Goal: Information Seeking & Learning: Learn about a topic

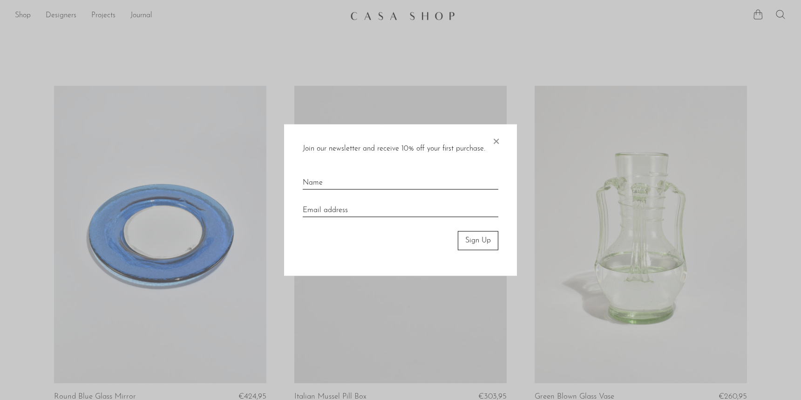
click at [498, 142] on span "×" at bounding box center [495, 139] width 9 height 30
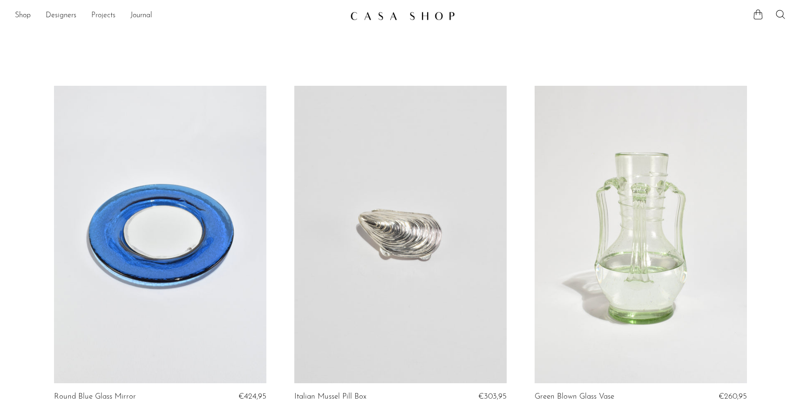
click at [104, 15] on link "Projects" at bounding box center [103, 16] width 24 height 12
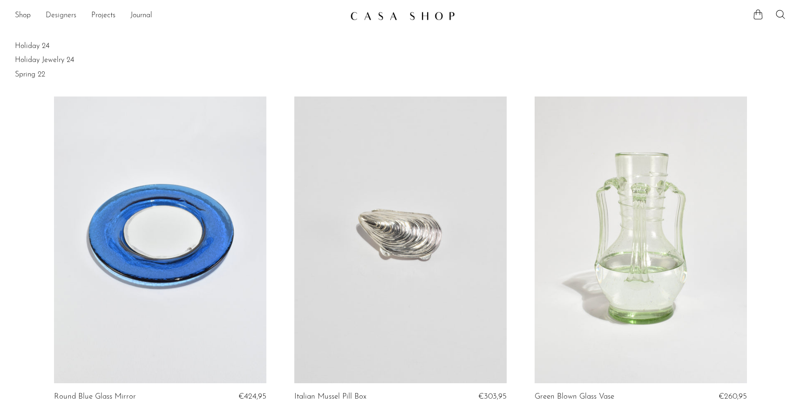
click at [66, 14] on link "Designers" at bounding box center [61, 16] width 31 height 12
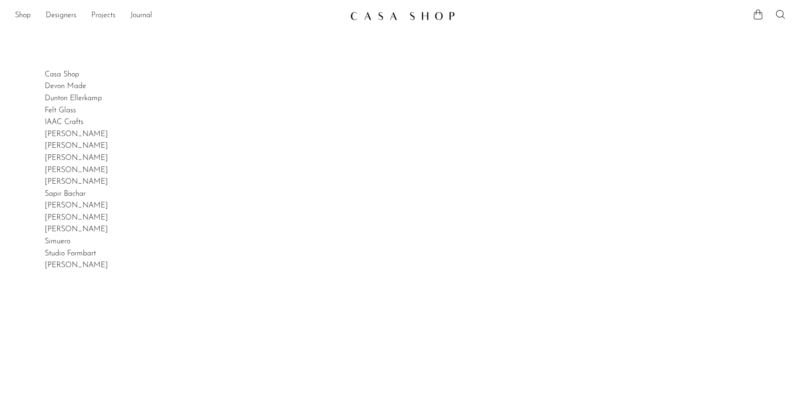
click at [111, 14] on link "Projects" at bounding box center [103, 16] width 24 height 12
click at [136, 16] on link "Journal" at bounding box center [141, 16] width 22 height 12
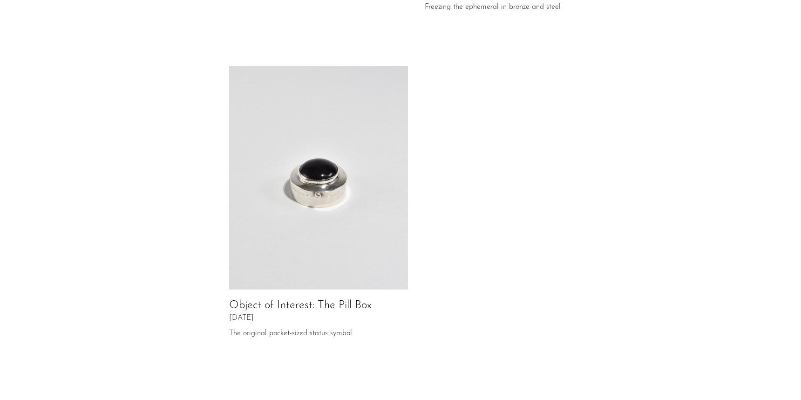
scroll to position [461, 0]
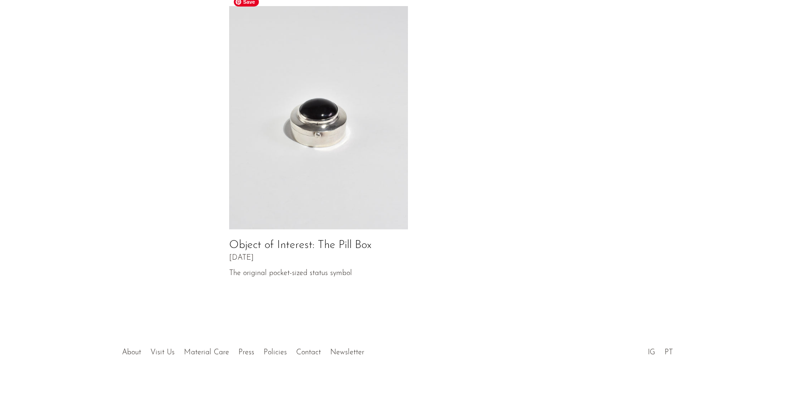
click at [375, 130] on img at bounding box center [318, 118] width 179 height 224
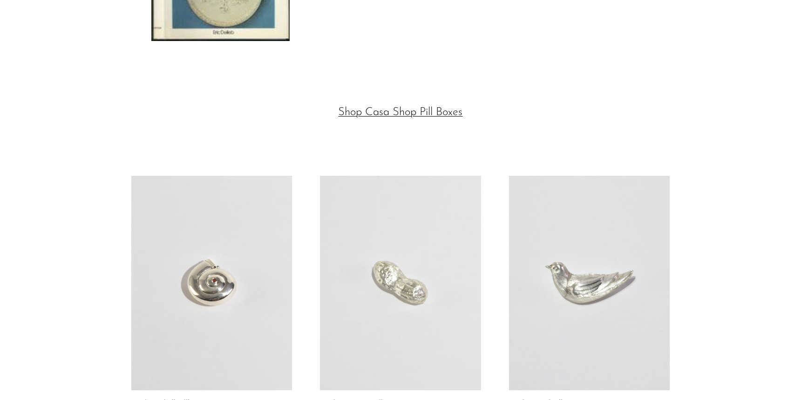
scroll to position [2320, 0]
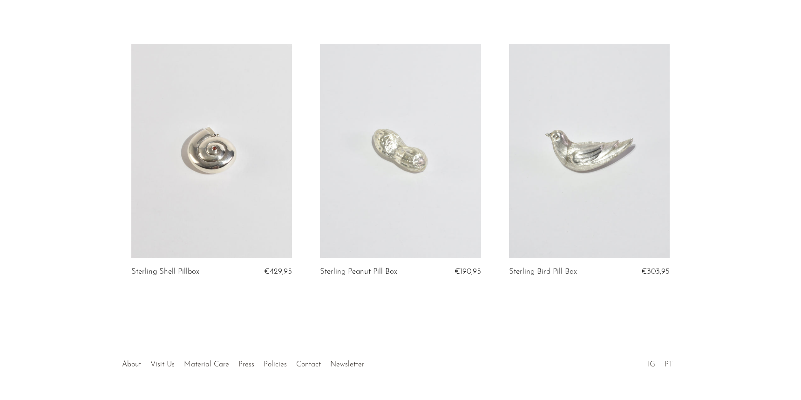
click at [424, 138] on link at bounding box center [400, 151] width 161 height 214
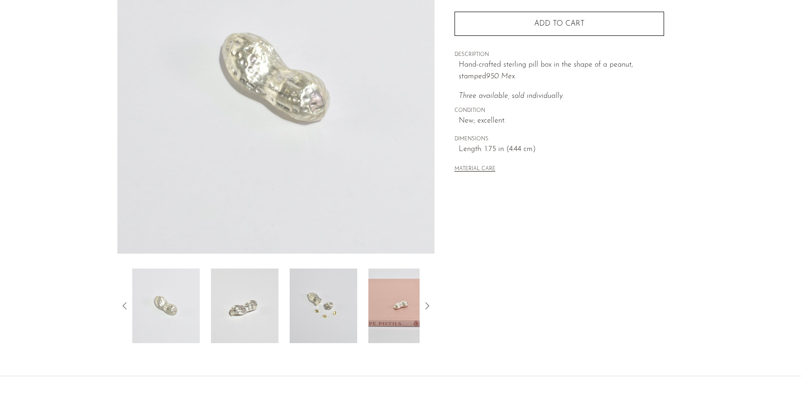
scroll to position [207, 0]
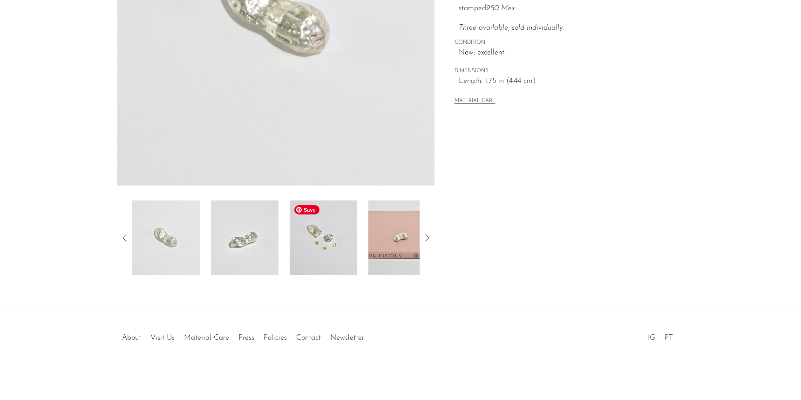
click at [327, 238] on img at bounding box center [324, 237] width 68 height 75
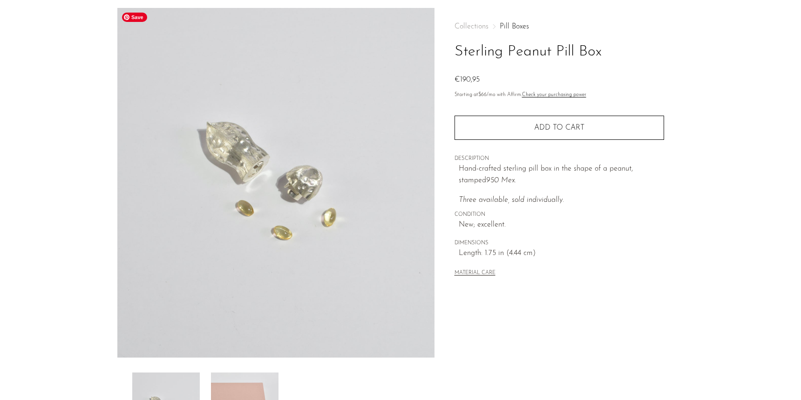
scroll to position [0, 0]
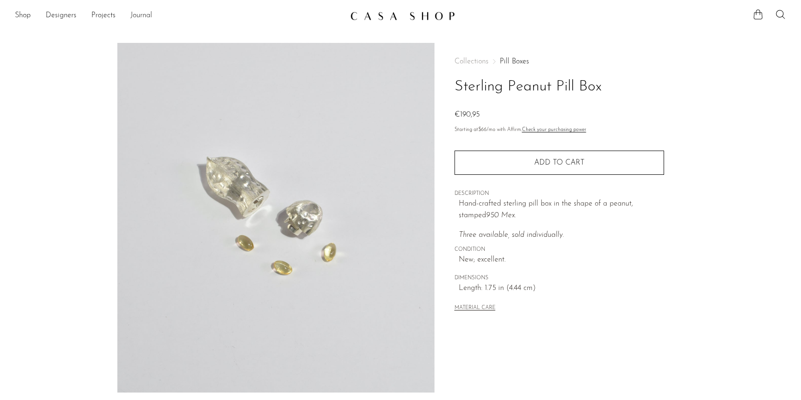
click at [144, 14] on link "Journal" at bounding box center [141, 16] width 22 height 12
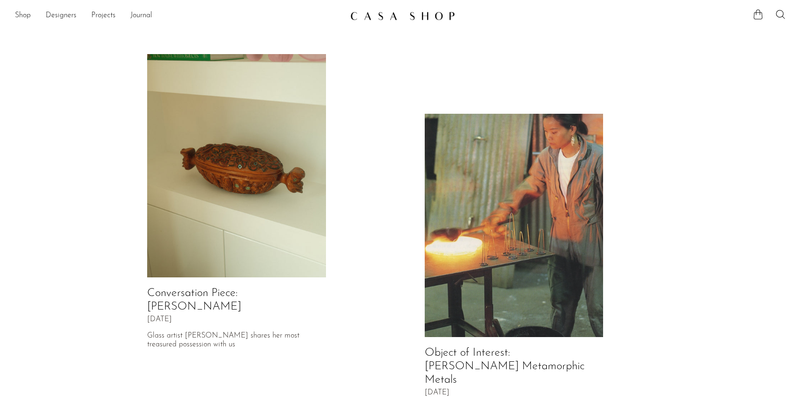
click at [241, 292] on link "Conversation Piece: [PERSON_NAME]" at bounding box center [194, 299] width 94 height 25
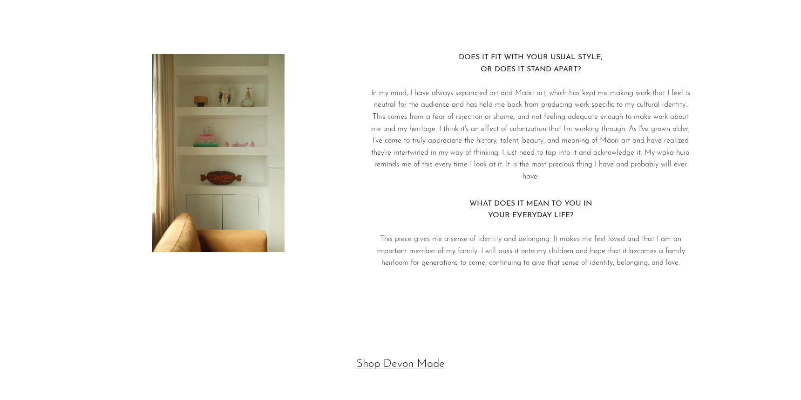
scroll to position [1852, 0]
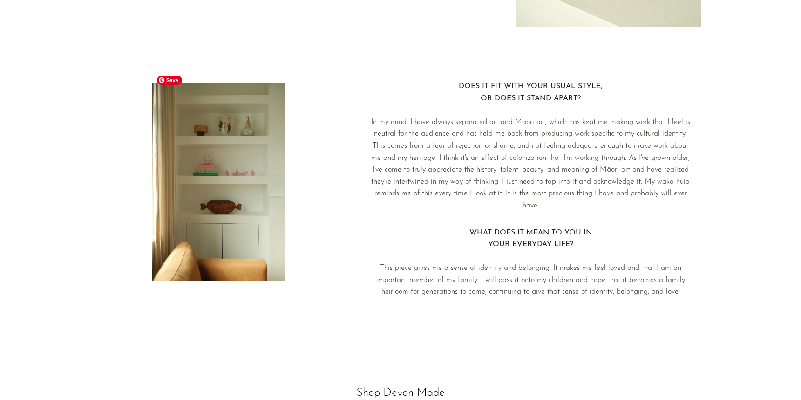
click at [252, 175] on img at bounding box center [218, 182] width 132 height 198
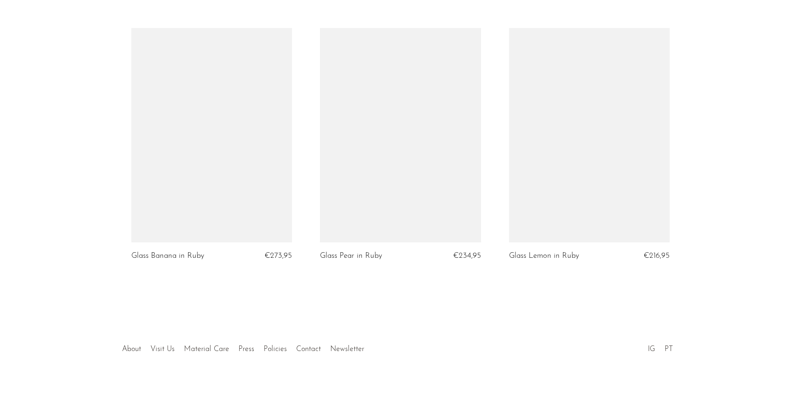
scroll to position [2150, 0]
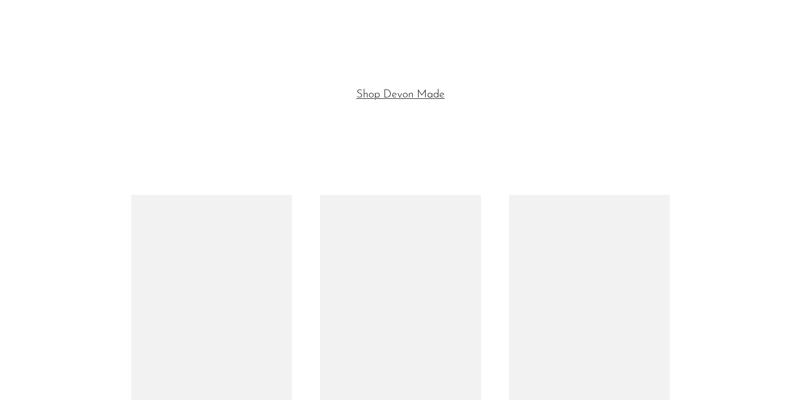
click at [392, 89] on link "Shop Devon Made" at bounding box center [400, 94] width 89 height 11
